Goal: Check status: Check status

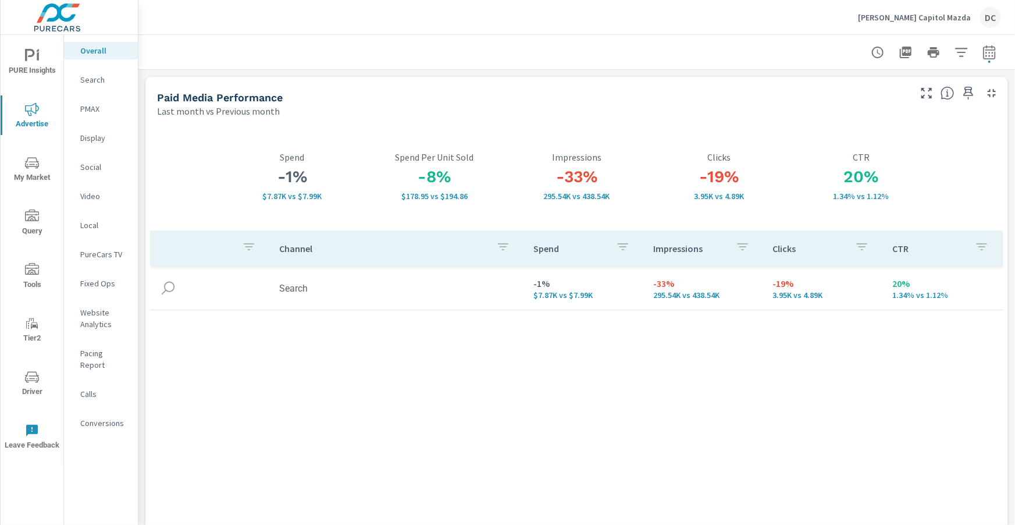
scroll to position [30, 0]
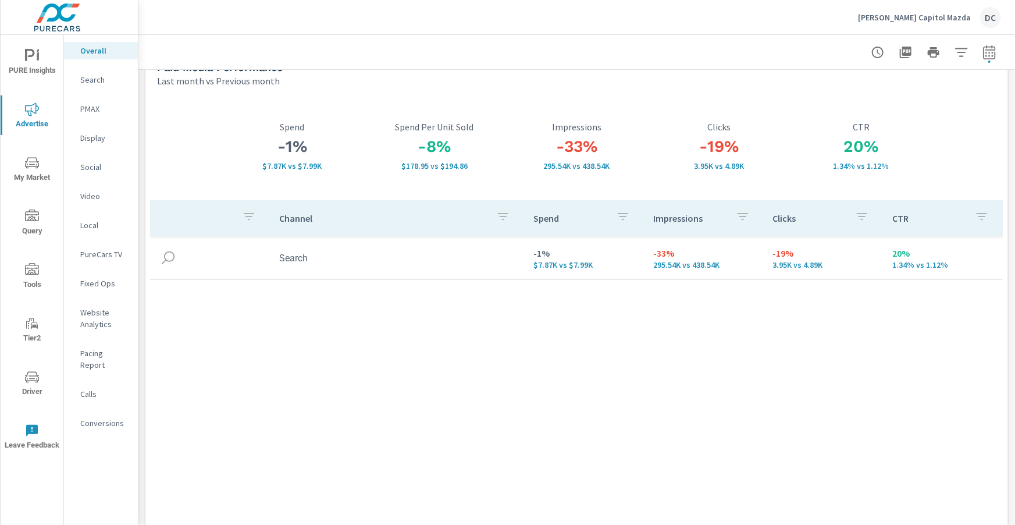
click at [912, 18] on p "[PERSON_NAME] Capitol Mazda" at bounding box center [914, 17] width 113 height 10
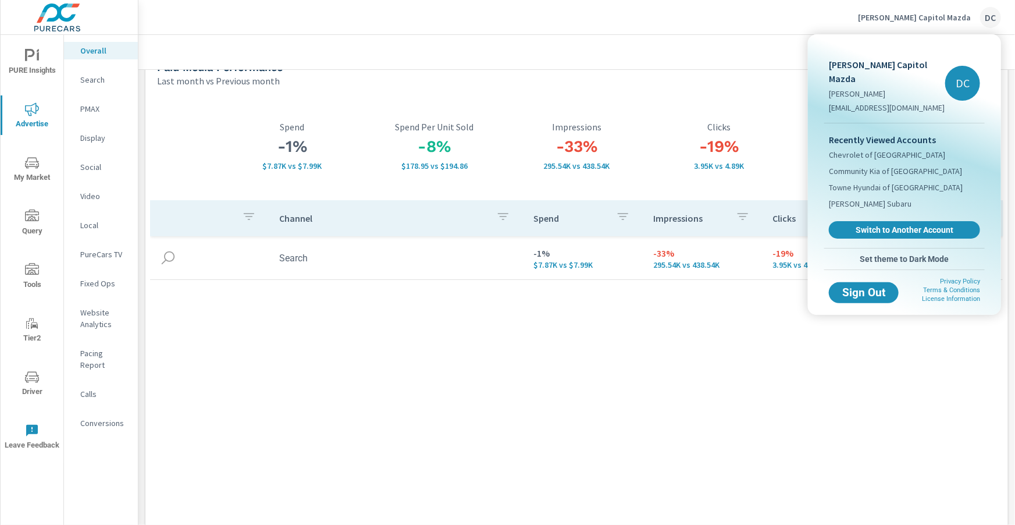
click at [880, 204] on div "Recently Viewed Accounts Chevrolet of Culver City Community Kia of [GEOGRAPHIC_…" at bounding box center [904, 185] width 161 height 124
click at [879, 224] on span "Switch to Another Account" at bounding box center [904, 229] width 142 height 11
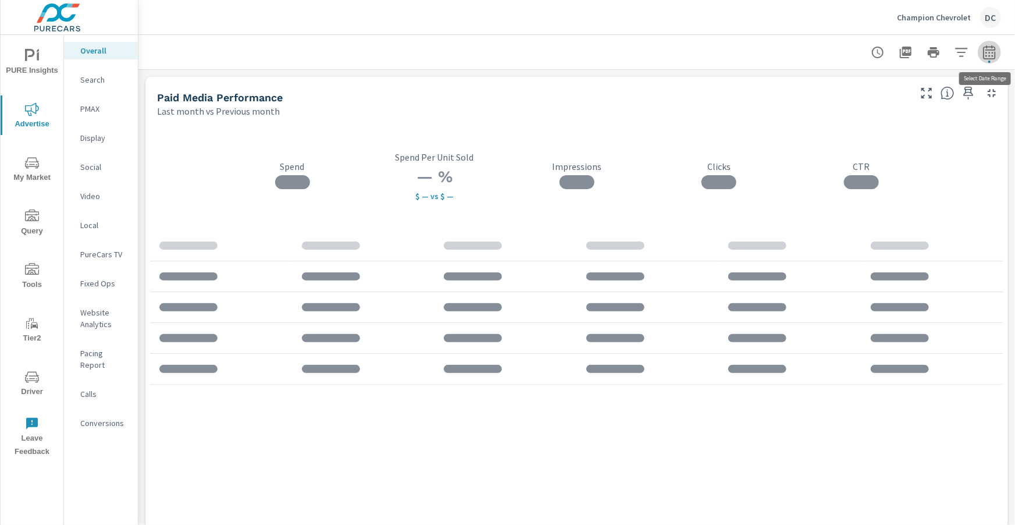
click at [992, 50] on icon "button" at bounding box center [989, 52] width 14 height 14
select select "Last month"
select select "Previous month"
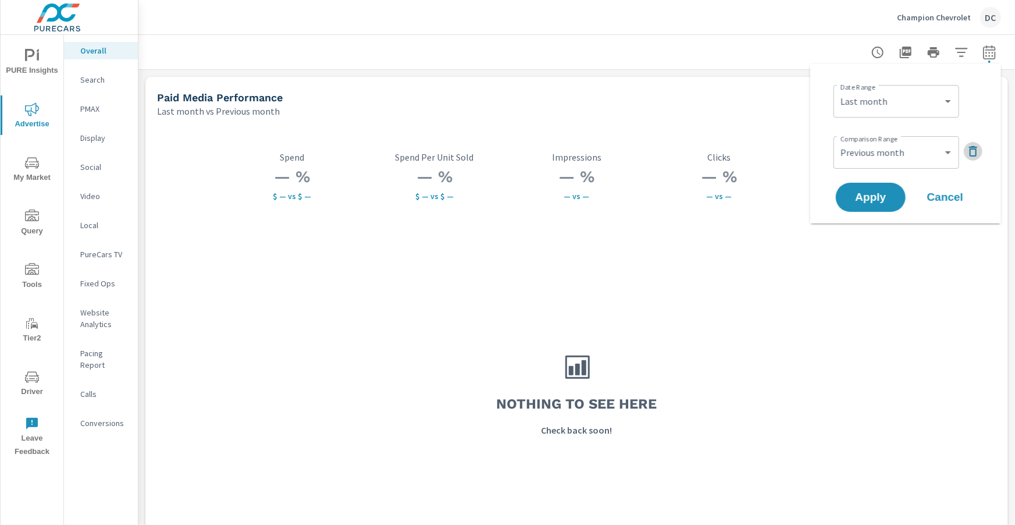
click at [972, 150] on icon "button" at bounding box center [973, 151] width 14 height 14
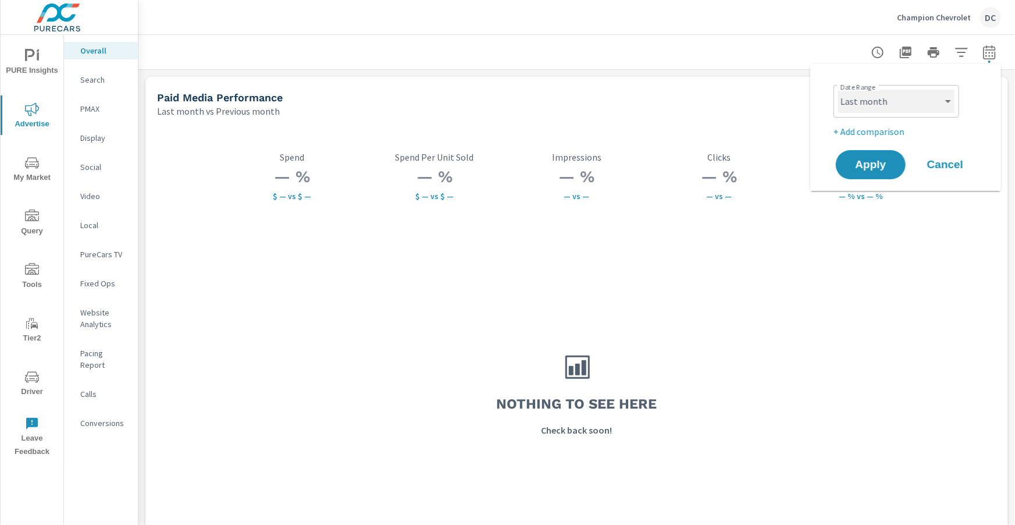
click at [953, 105] on select "Custom Yesterday Last week Last 7 days Last 14 days Last 30 days Last 45 days L…" at bounding box center [896, 101] width 116 height 23
select select "Last year"
click at [890, 167] on span "Apply" at bounding box center [871, 164] width 48 height 11
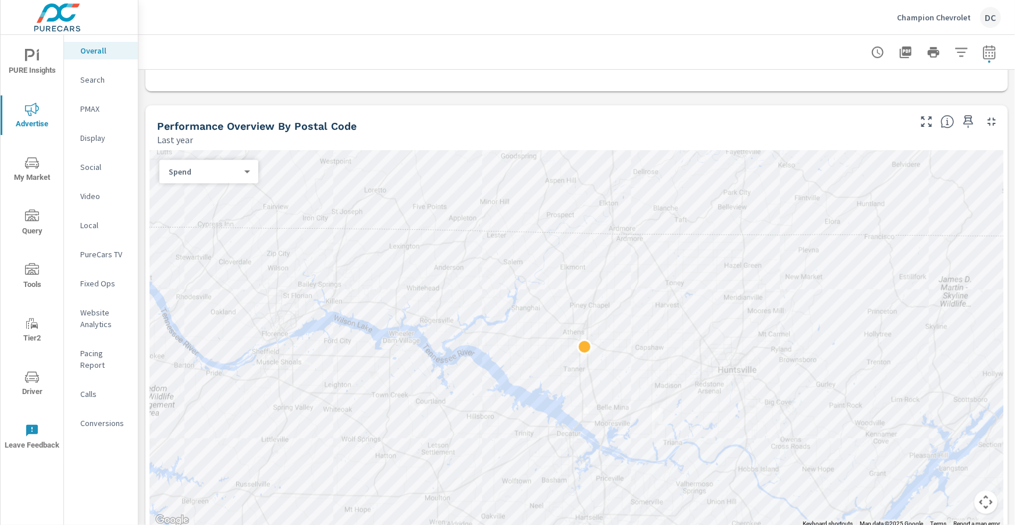
scroll to position [384, 0]
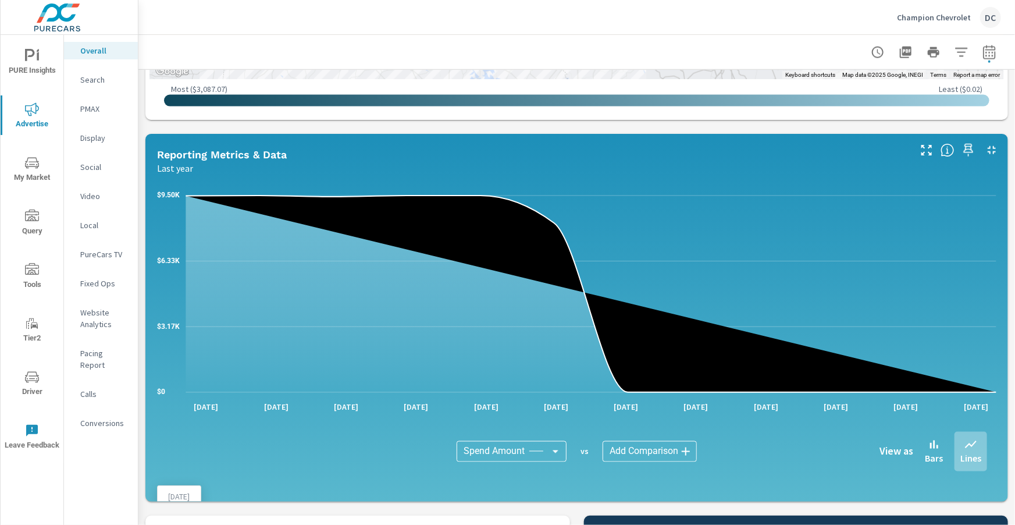
scroll to position [808, 0]
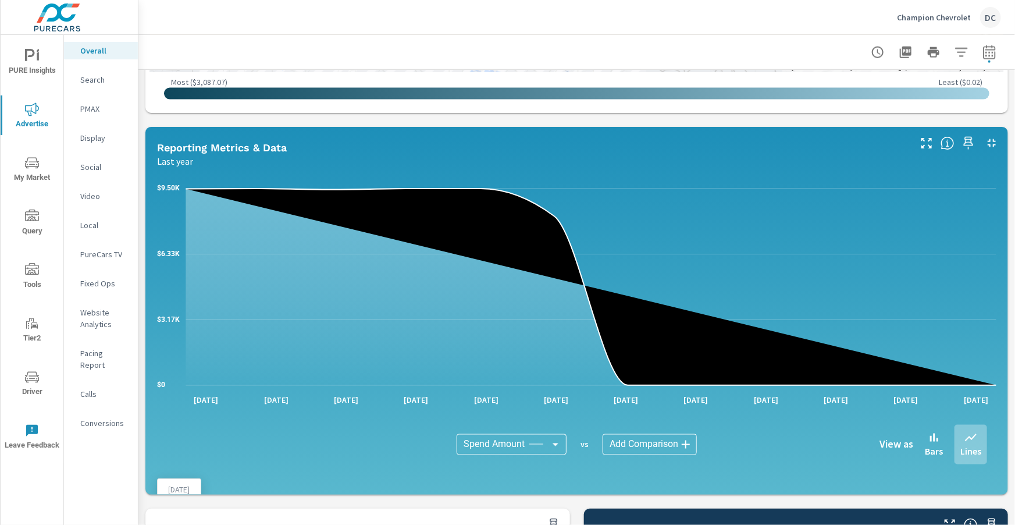
click at [589, 191] on icon "$0 $3.17K $6.33K $9.50K" at bounding box center [576, 286] width 839 height 215
click at [596, 186] on icon "$0 $3.17K $6.33K $9.50K" at bounding box center [576, 286] width 839 height 215
click at [575, 192] on icon "$0 $3.17K $6.33K $9.50K" at bounding box center [576, 286] width 839 height 215
